Goal: Information Seeking & Learning: Learn about a topic

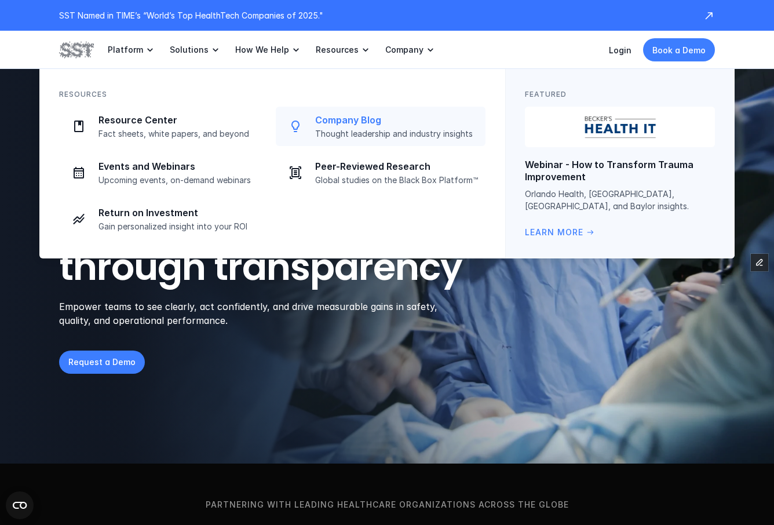
drag, startPoint x: 349, startPoint y: 132, endPoint x: 389, endPoint y: 135, distance: 39.5
click at [349, 132] on p "Thought leadership and industry insights" at bounding box center [396, 134] width 163 height 10
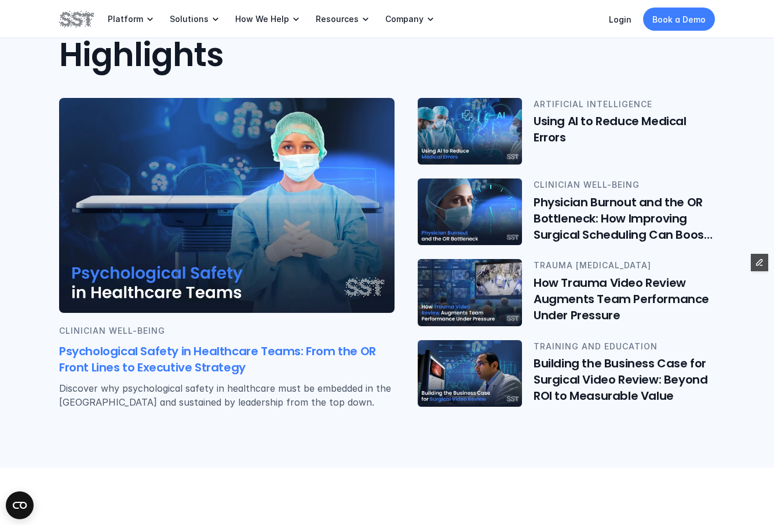
scroll to position [256, 0]
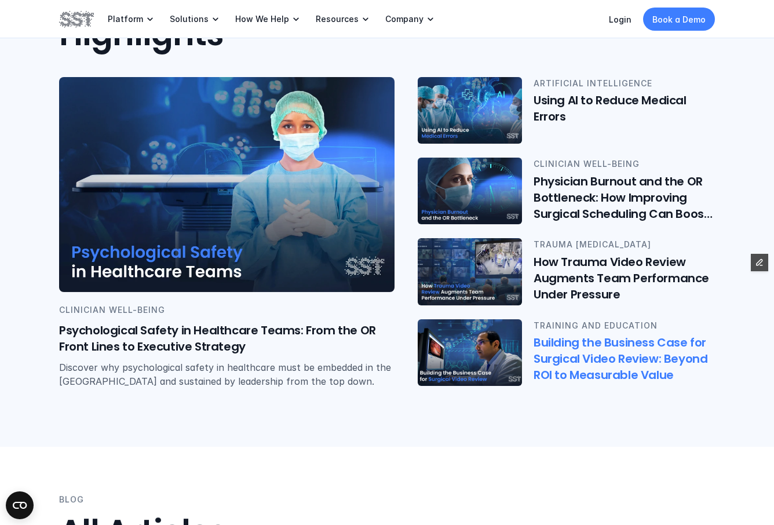
click at [571, 364] on h6 "Building the Business Case for Surgical Video Review: Beyond ROI to Measurable …" at bounding box center [623, 358] width 181 height 49
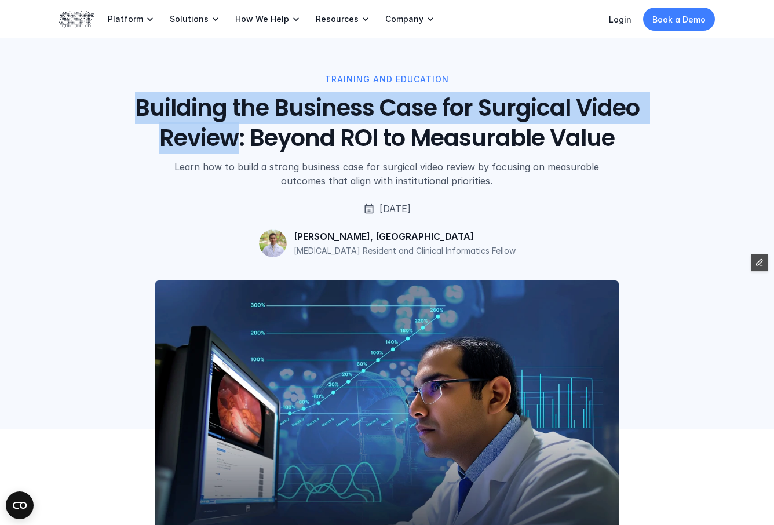
drag, startPoint x: 137, startPoint y: 104, endPoint x: 239, endPoint y: 140, distance: 108.6
click at [239, 140] on h1 "Building the Business Case for Surgical Video Review: Beyond ROI to Measurable …" at bounding box center [386, 123] width 525 height 60
copy h1 "Building the Business Case for Surgical Video Review"
